Goal: Check status: Check status

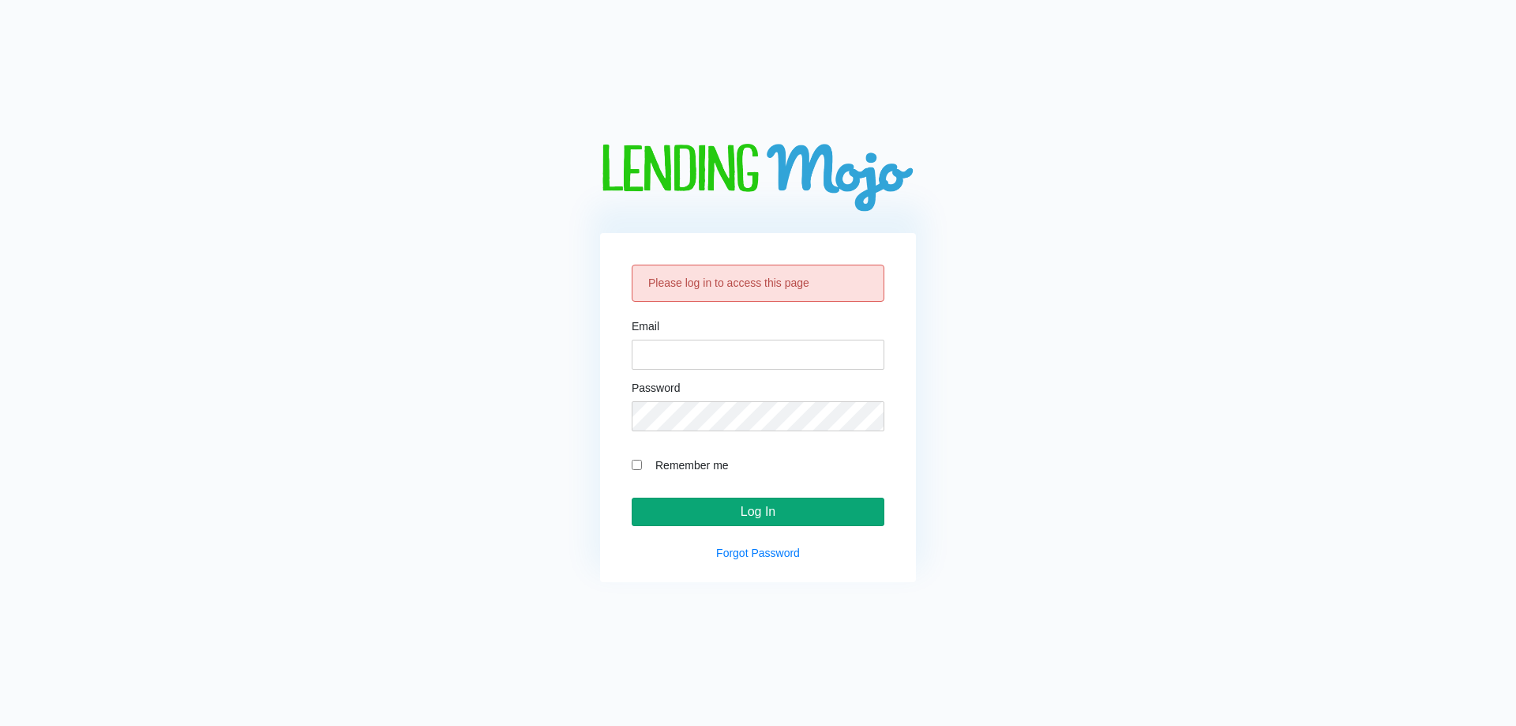
type input "[EMAIL_ADDRESS][DOMAIN_NAME]"
click at [713, 506] on input "Log In" at bounding box center [758, 511] width 253 height 28
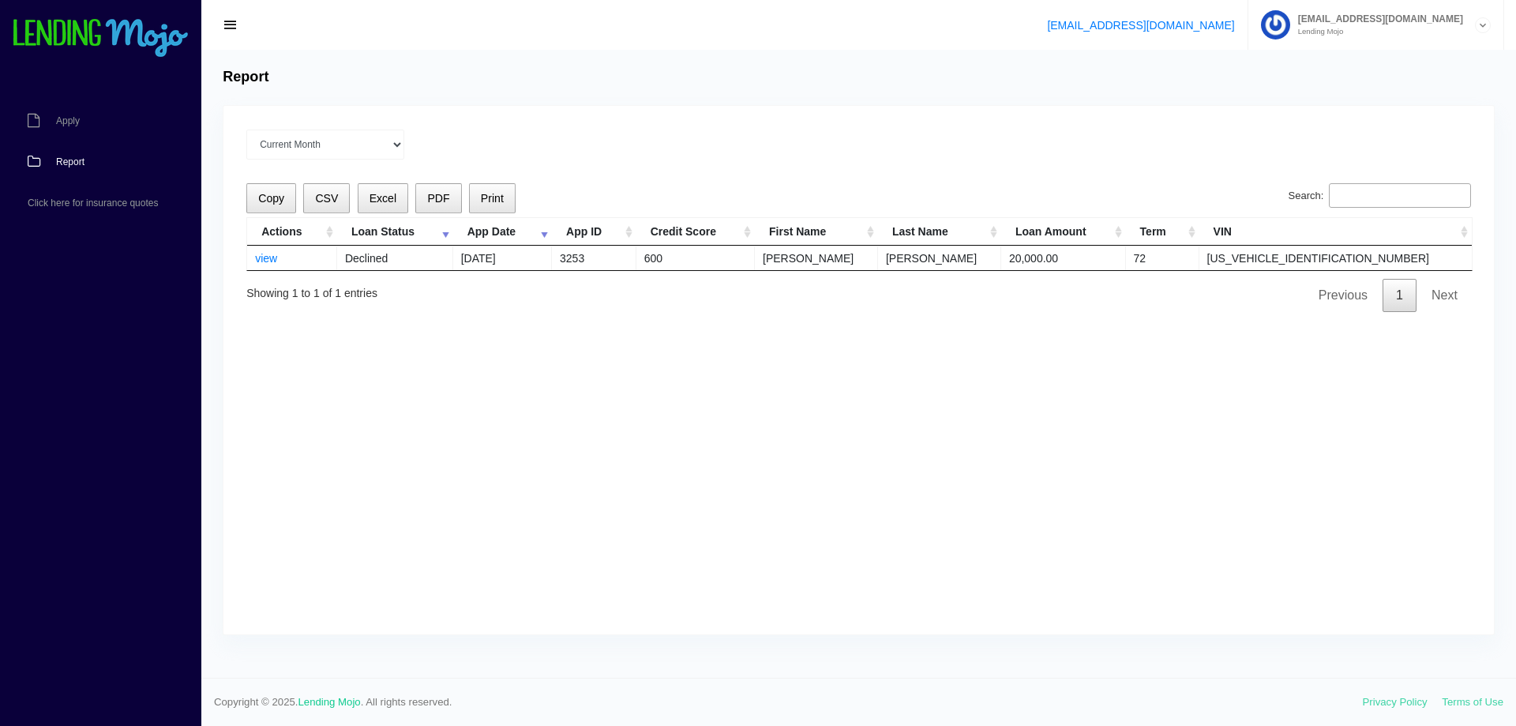
drag, startPoint x: 383, startPoint y: 261, endPoint x: 337, endPoint y: 253, distance: 46.3
click at [381, 261] on td "Declined" at bounding box center [395, 258] width 116 height 24
click at [262, 253] on link "view" at bounding box center [266, 258] width 22 height 13
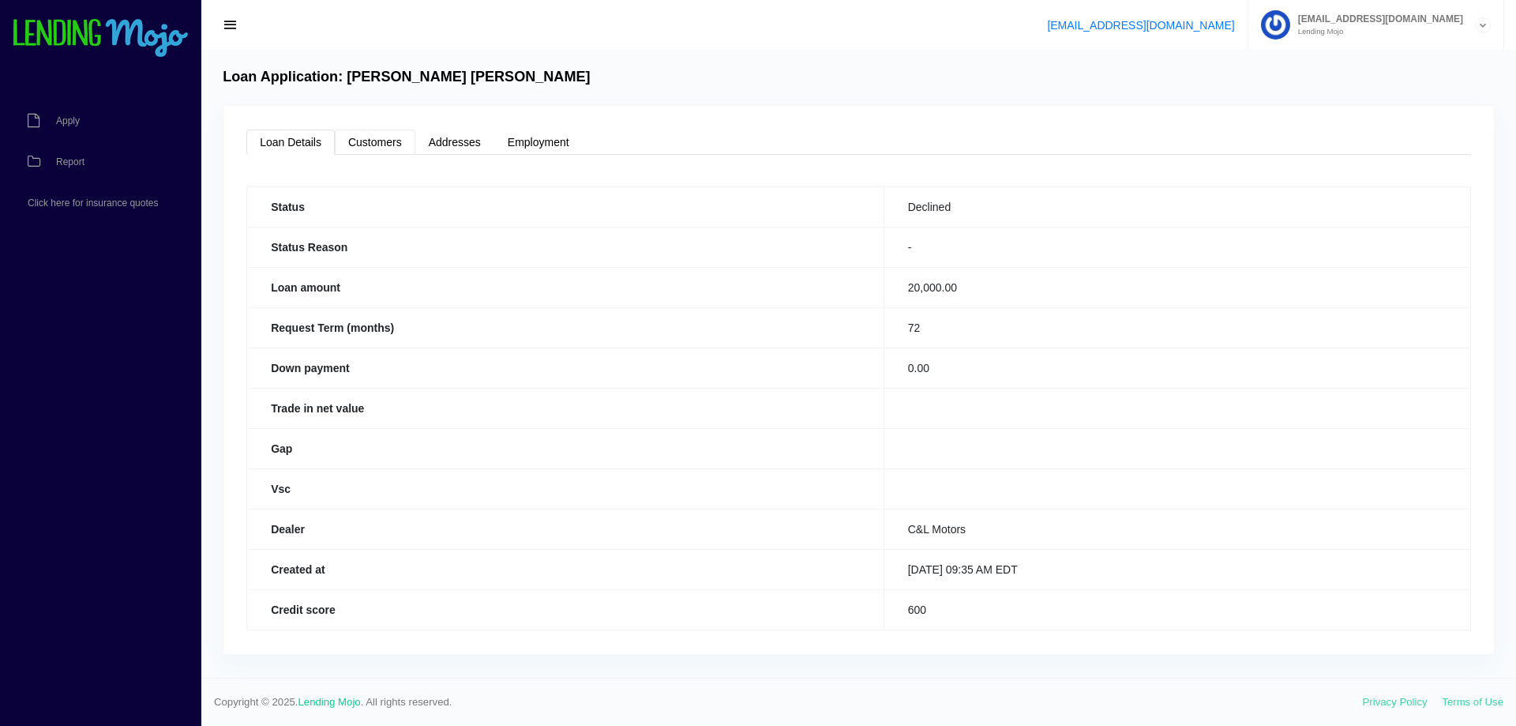
click at [387, 134] on link "Customers" at bounding box center [375, 141] width 81 height 25
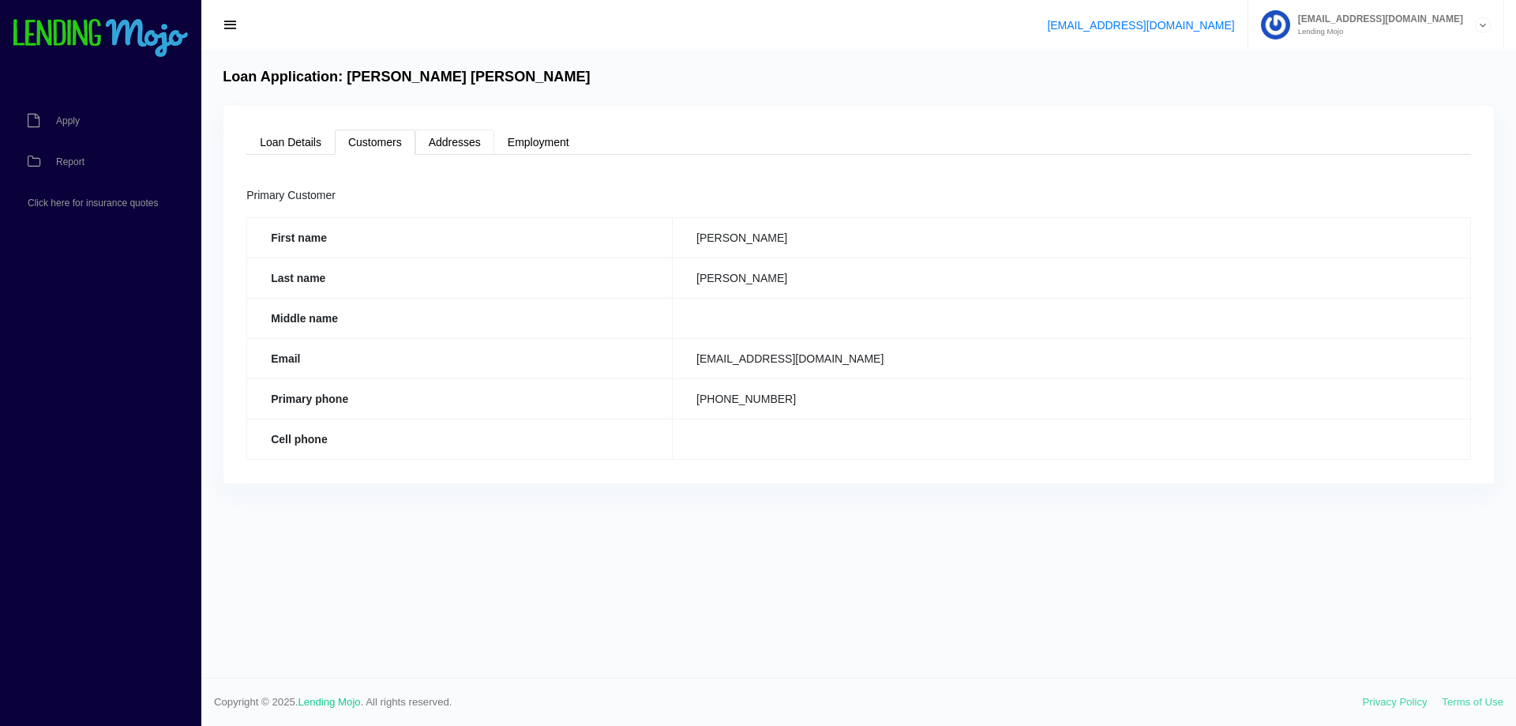
drag, startPoint x: 439, startPoint y: 137, endPoint x: 465, endPoint y: 144, distance: 26.8
click at [440, 139] on link "Addresses" at bounding box center [454, 141] width 79 height 25
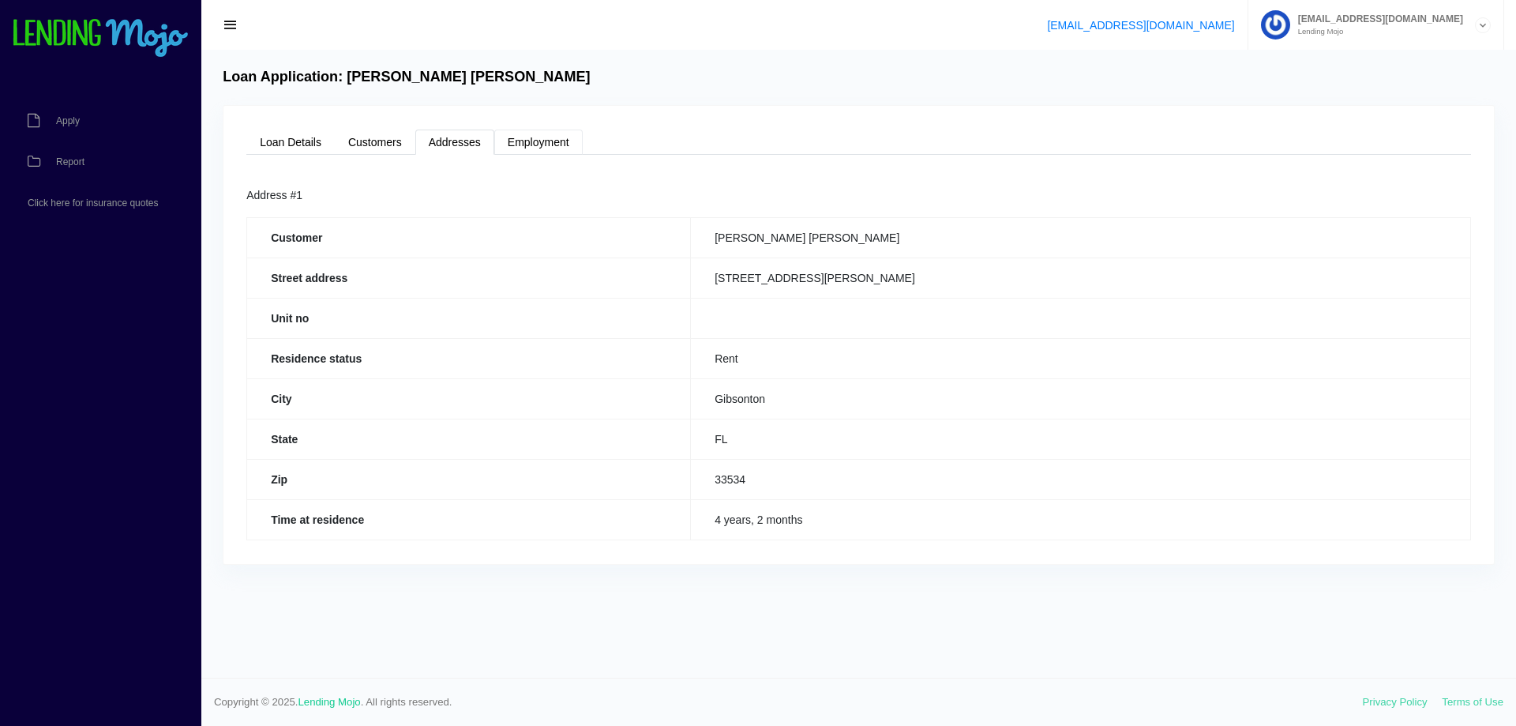
click at [501, 136] on link "Employment" at bounding box center [538, 141] width 88 height 25
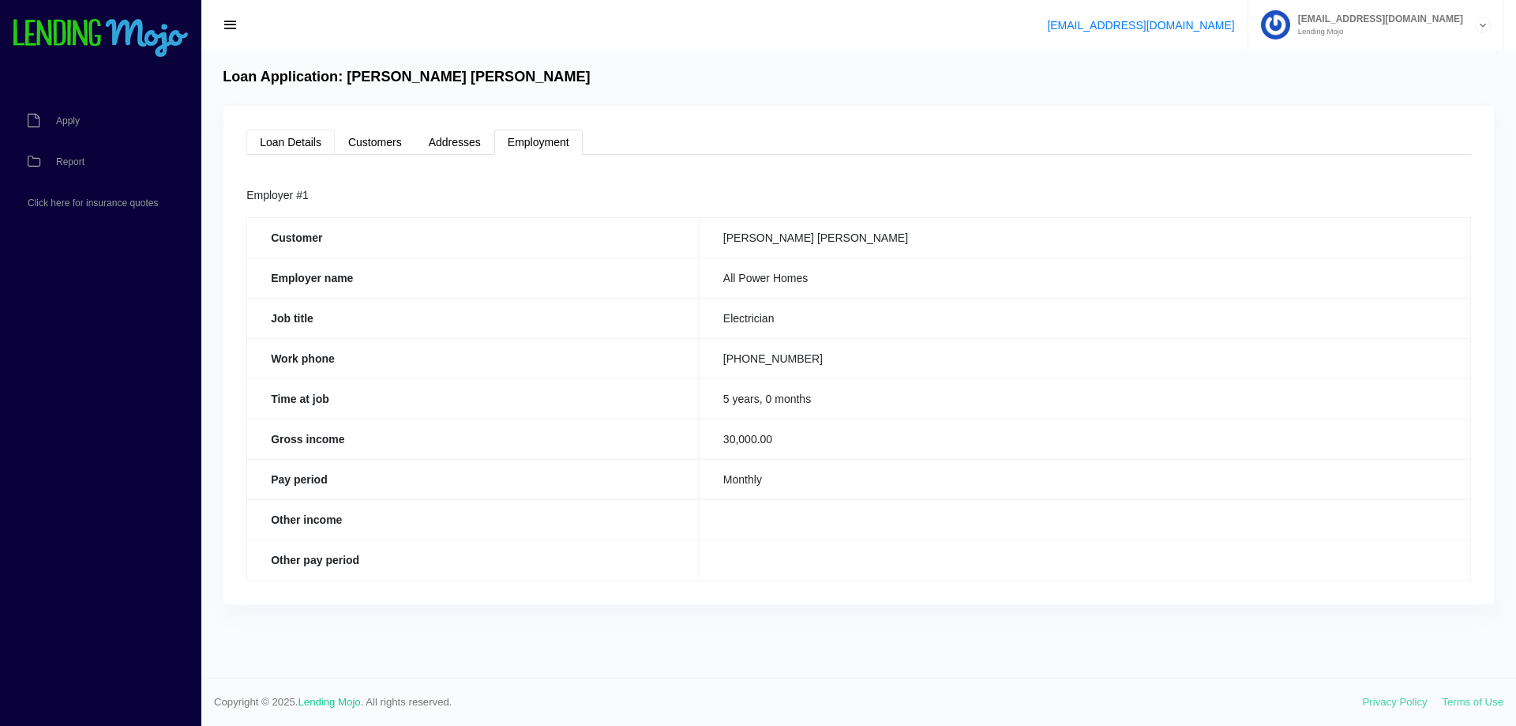
click at [284, 145] on link "Loan Details" at bounding box center [290, 141] width 88 height 25
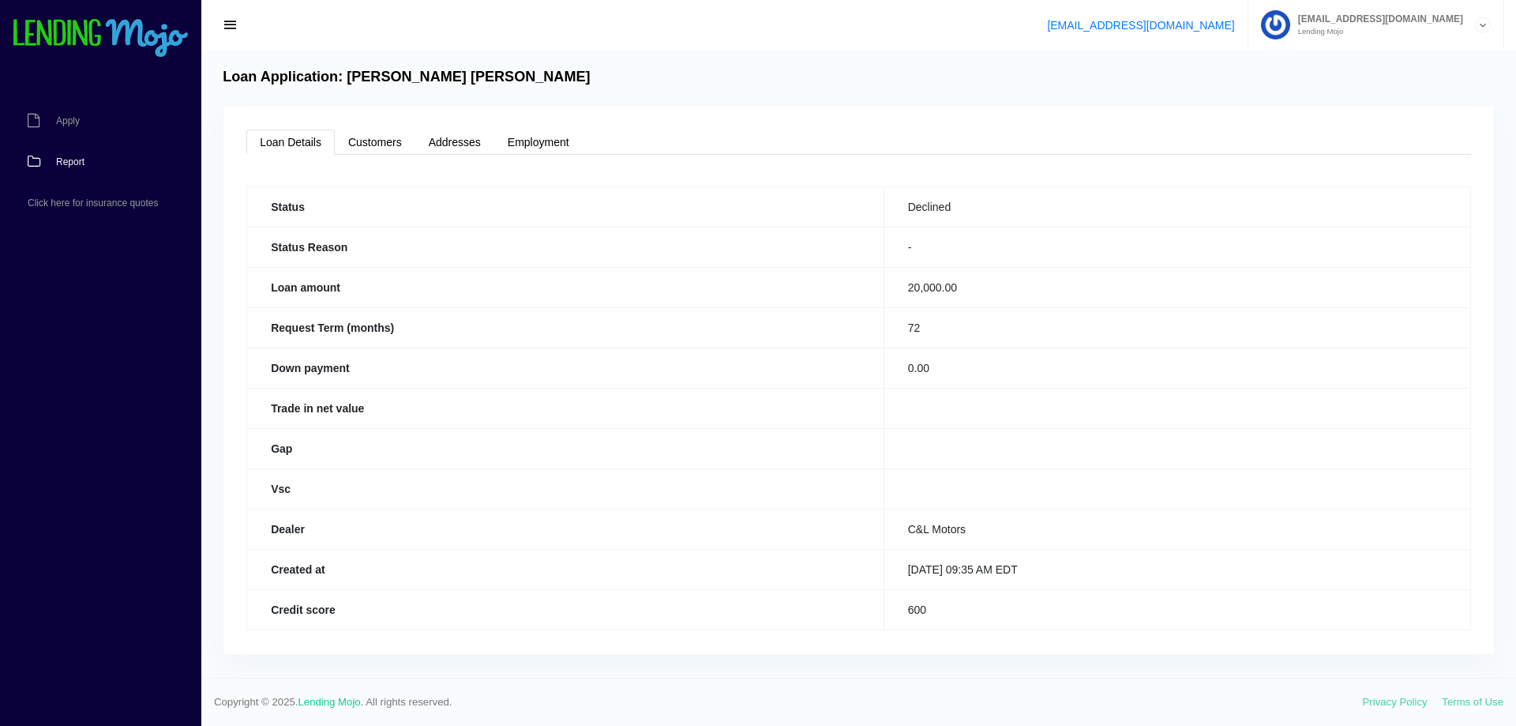
click at [161, 175] on link "Report" at bounding box center [93, 161] width 186 height 41
